Goal: Task Accomplishment & Management: Use online tool/utility

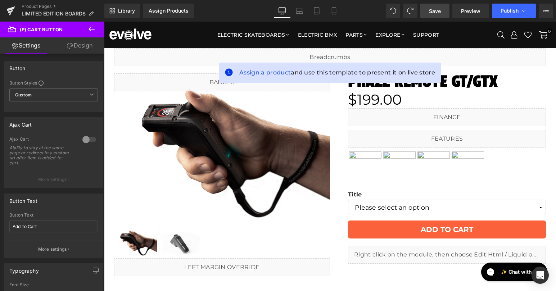
click at [434, 10] on span "Save" at bounding box center [435, 11] width 12 height 8
click at [54, 250] on p "More settings" at bounding box center [52, 249] width 29 height 6
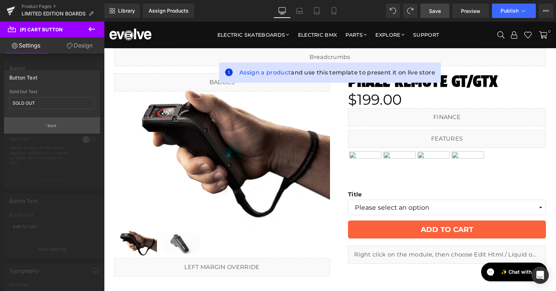
click at [51, 127] on p "Back" at bounding box center [51, 125] width 9 height 5
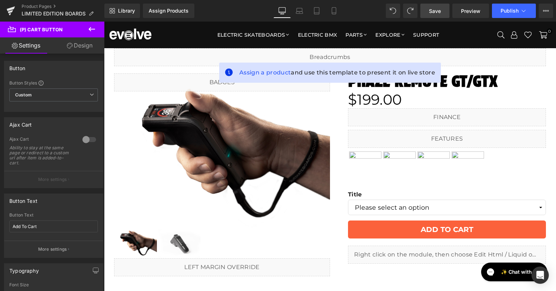
click at [432, 11] on span "Save" at bounding box center [435, 11] width 12 height 8
click at [35, 250] on button "More settings" at bounding box center [53, 249] width 99 height 17
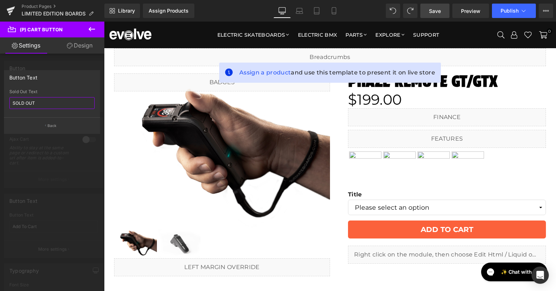
click at [21, 98] on input "SOLD OUT" at bounding box center [51, 103] width 85 height 12
click at [21, 102] on input "SOLD OUT" at bounding box center [51, 103] width 85 height 12
type input "COMING SOON"
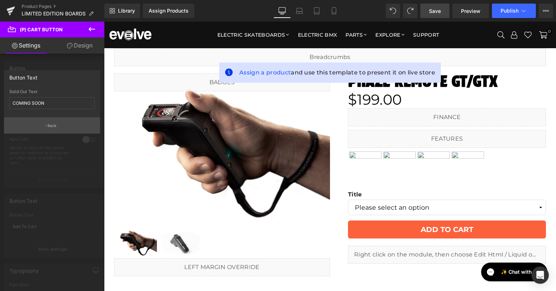
click at [51, 129] on button "Back" at bounding box center [52, 125] width 96 height 16
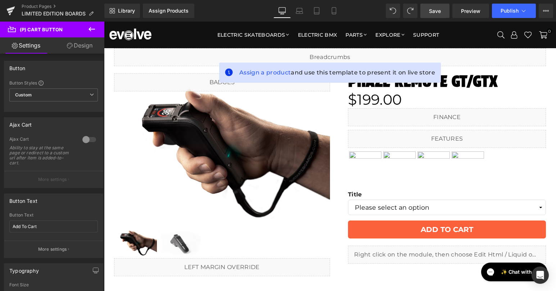
click at [428, 9] on link "Save" at bounding box center [434, 11] width 29 height 14
click at [437, 10] on span "Save" at bounding box center [435, 11] width 12 height 8
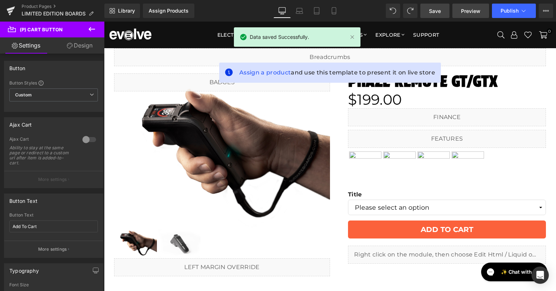
click at [466, 9] on span "Preview" at bounding box center [470, 11] width 19 height 8
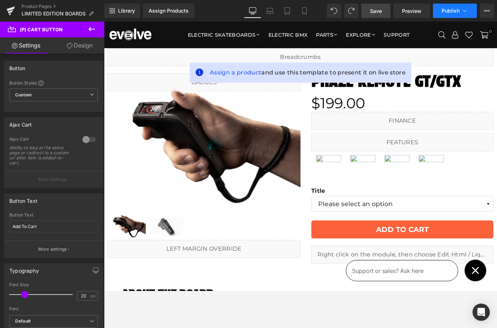
click at [449, 14] on span "Publish" at bounding box center [450, 11] width 18 height 6
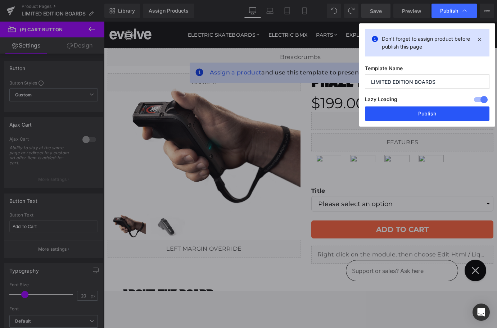
click at [443, 115] on button "Publish" at bounding box center [427, 113] width 124 height 14
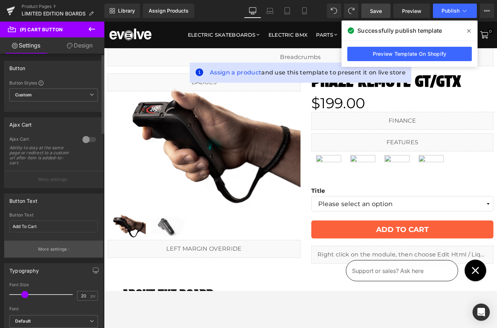
click at [42, 246] on p "More settings" at bounding box center [52, 249] width 29 height 6
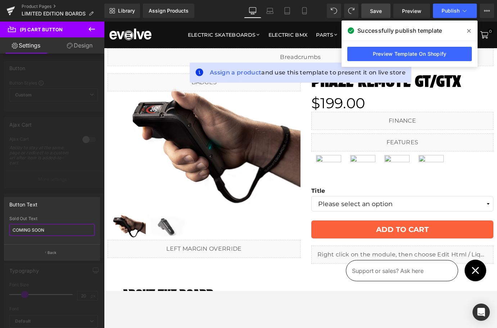
click at [38, 229] on input "COMING SOON" at bounding box center [51, 230] width 85 height 12
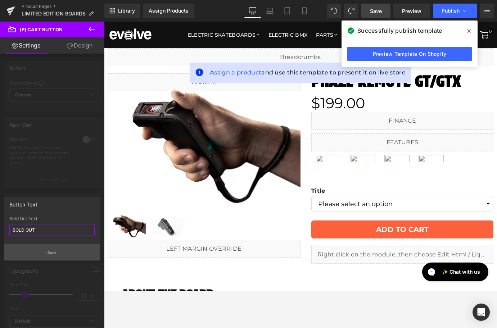
type input "SOLD OUT"
click at [50, 250] on p "Back" at bounding box center [51, 252] width 9 height 5
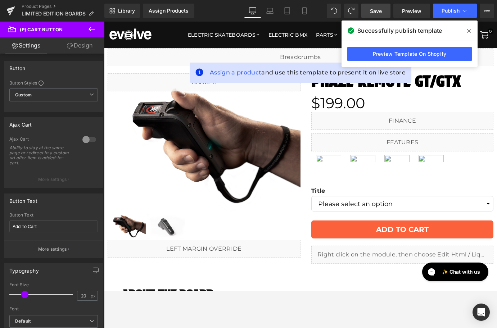
click at [380, 12] on span "Save" at bounding box center [376, 11] width 12 height 8
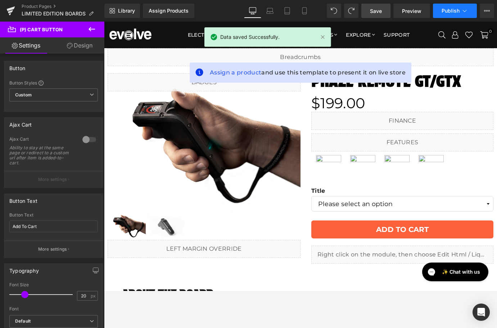
click at [454, 11] on span "Publish" at bounding box center [450, 11] width 18 height 6
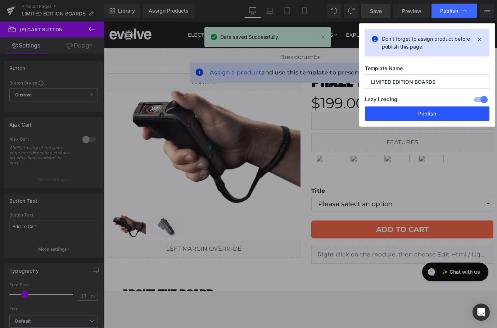
click at [442, 114] on button "Publish" at bounding box center [427, 113] width 124 height 14
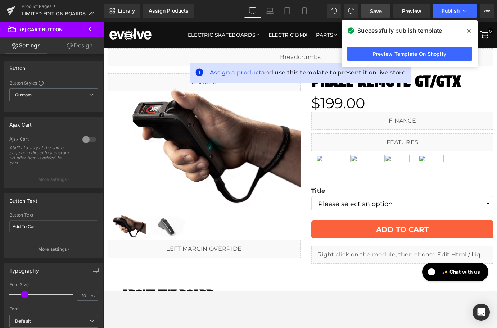
click at [469, 29] on icon at bounding box center [469, 31] width 4 height 6
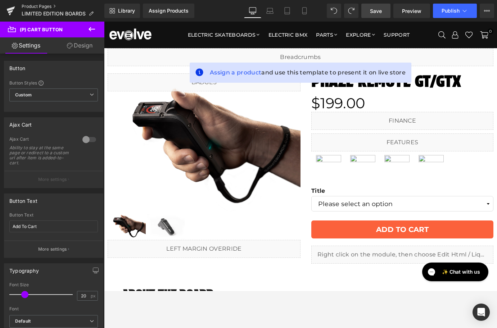
click at [35, 6] on link "Product Pages" at bounding box center [63, 7] width 83 height 6
